Goal: Task Accomplishment & Management: Manage account settings

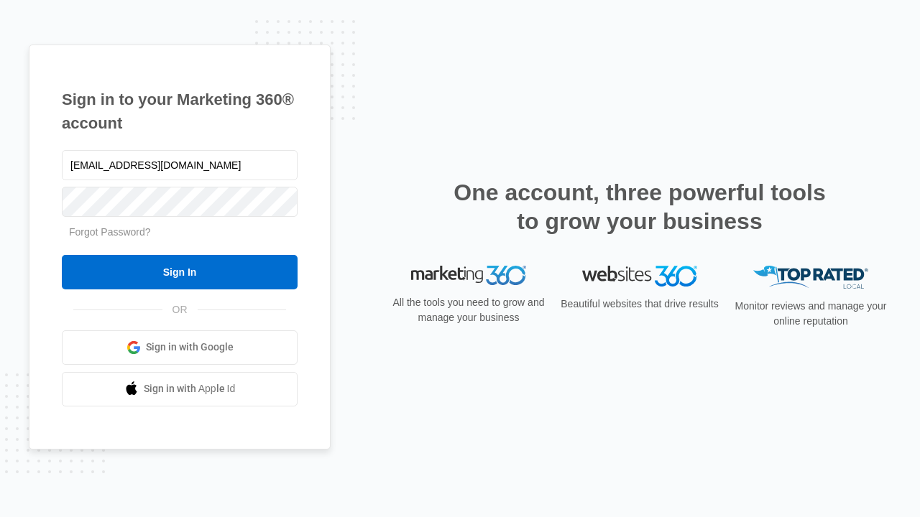
type input "[EMAIL_ADDRESS][DOMAIN_NAME]"
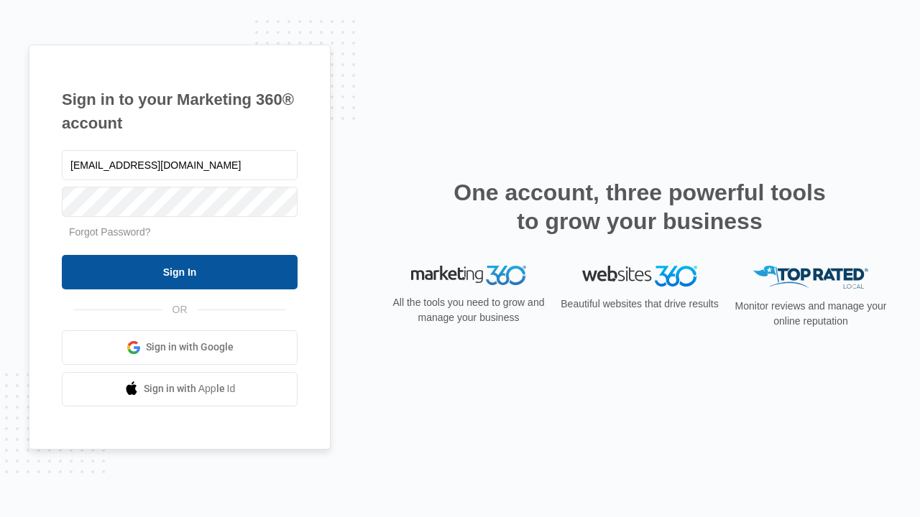
click at [180, 272] on input "Sign In" at bounding box center [180, 272] width 236 height 34
